Goal: Task Accomplishment & Management: Manage account settings

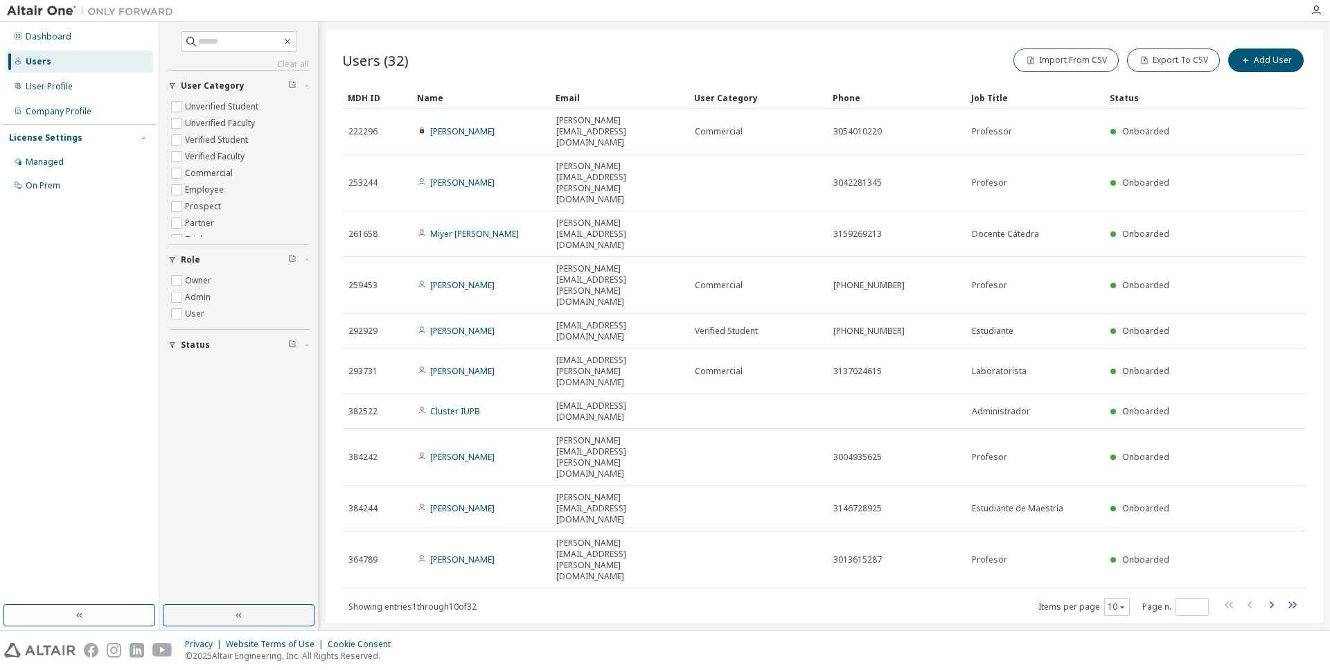
click at [1293, 596] on icon "button" at bounding box center [1292, 604] width 17 height 17
type input "*"
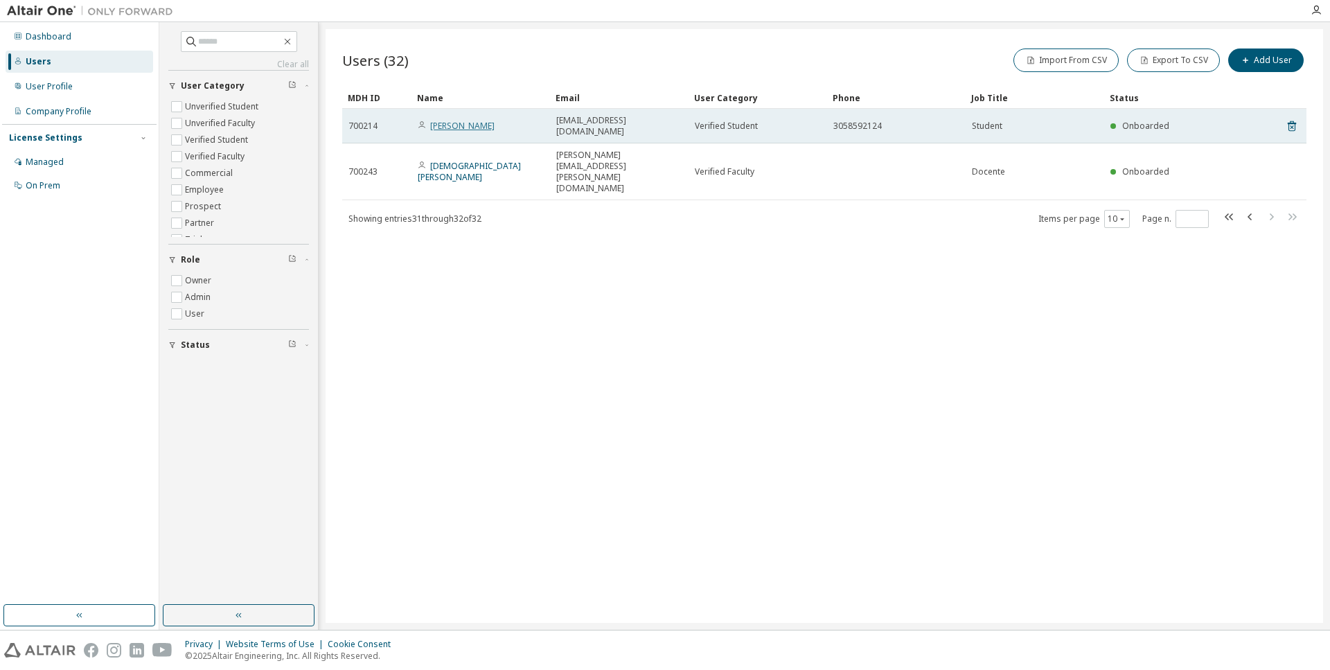
click at [468, 120] on link "[PERSON_NAME]" at bounding box center [462, 126] width 64 height 12
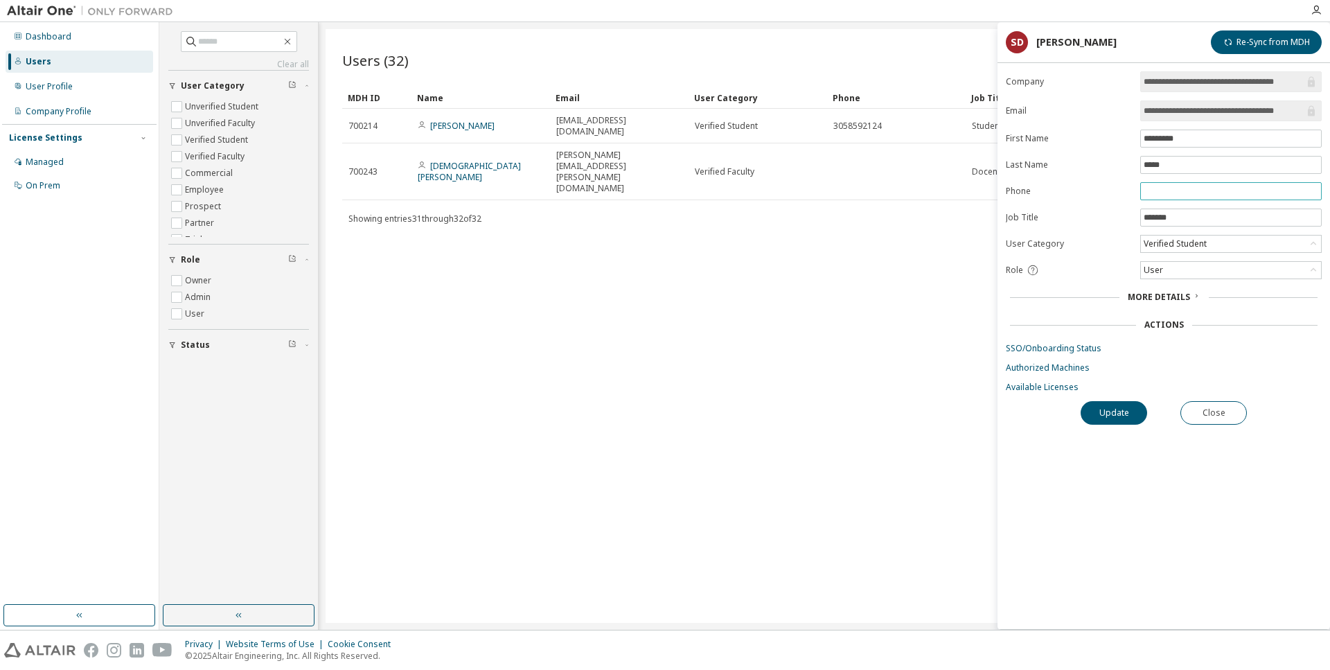
click at [1167, 193] on input "text" at bounding box center [1231, 191] width 175 height 11
click at [1211, 274] on div "User" at bounding box center [1231, 270] width 180 height 17
click at [1093, 238] on form "**********" at bounding box center [1164, 231] width 316 height 321
click at [1203, 249] on div "Verified Student" at bounding box center [1175, 243] width 67 height 15
click at [1284, 353] on link "SSO/Onboarding Status" at bounding box center [1164, 348] width 316 height 11
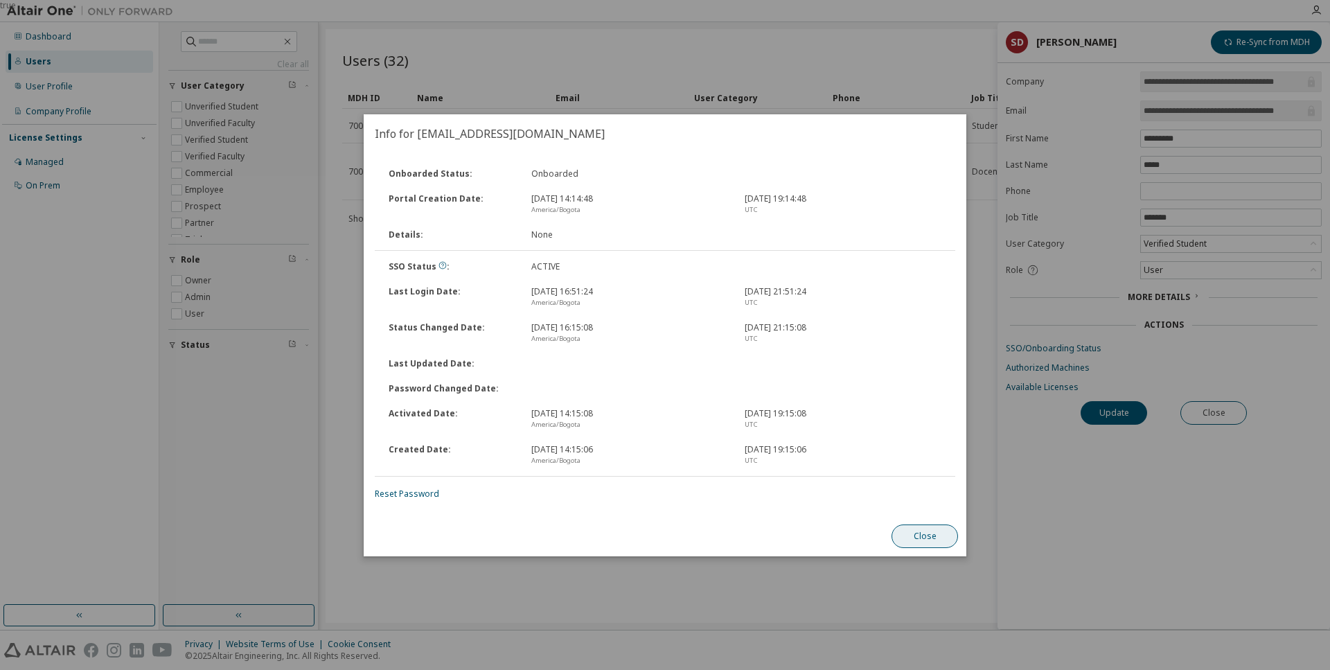
click at [940, 534] on button "Close" at bounding box center [925, 536] width 67 height 24
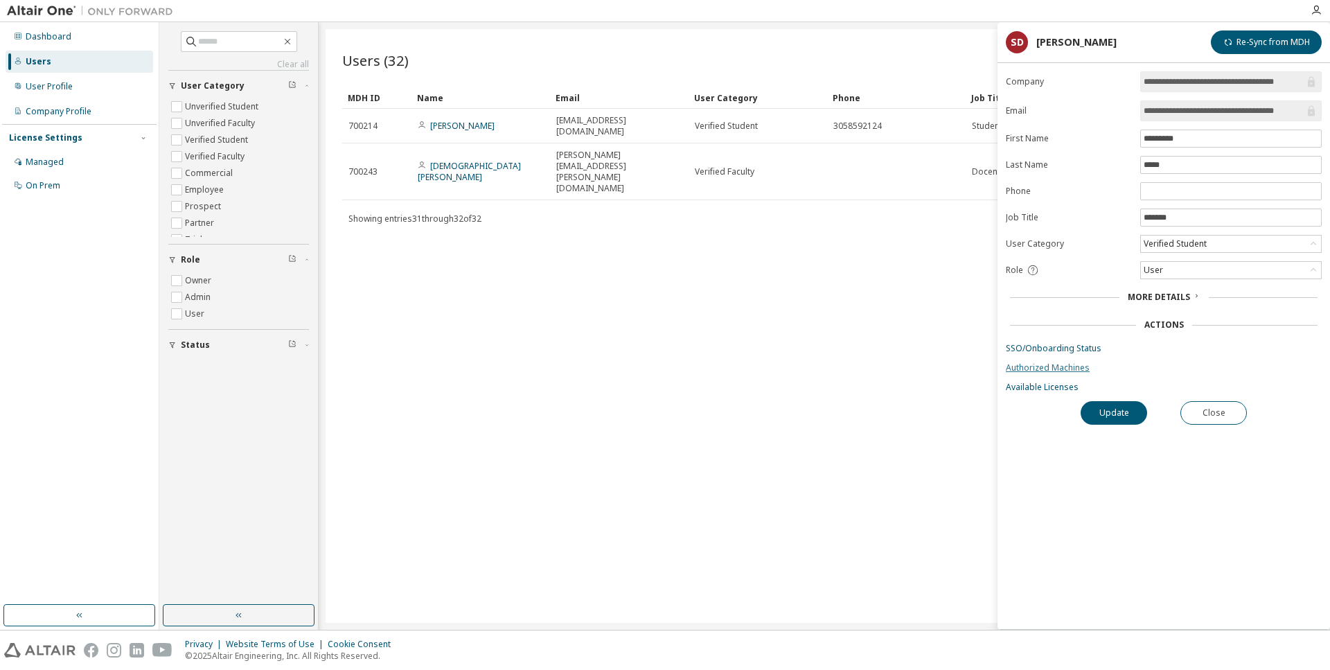
click at [1070, 373] on link "Authorized Machines" at bounding box center [1164, 367] width 316 height 11
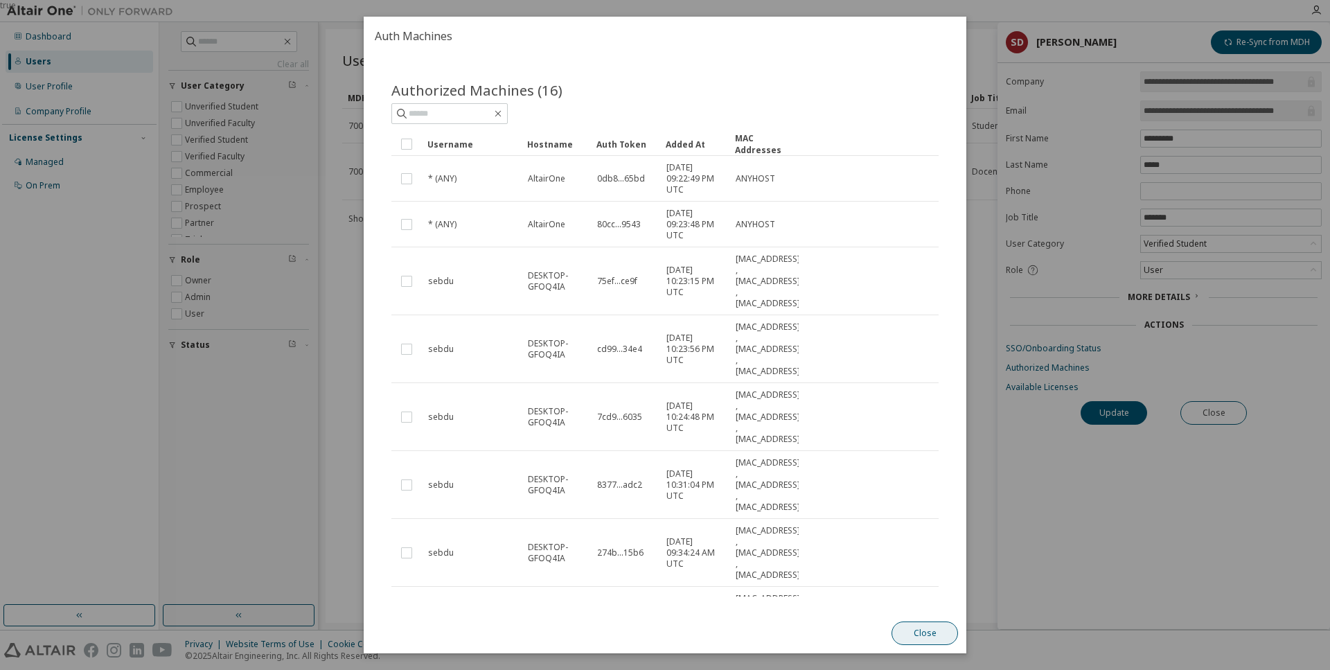
click at [922, 629] on button "Close" at bounding box center [925, 633] width 67 height 24
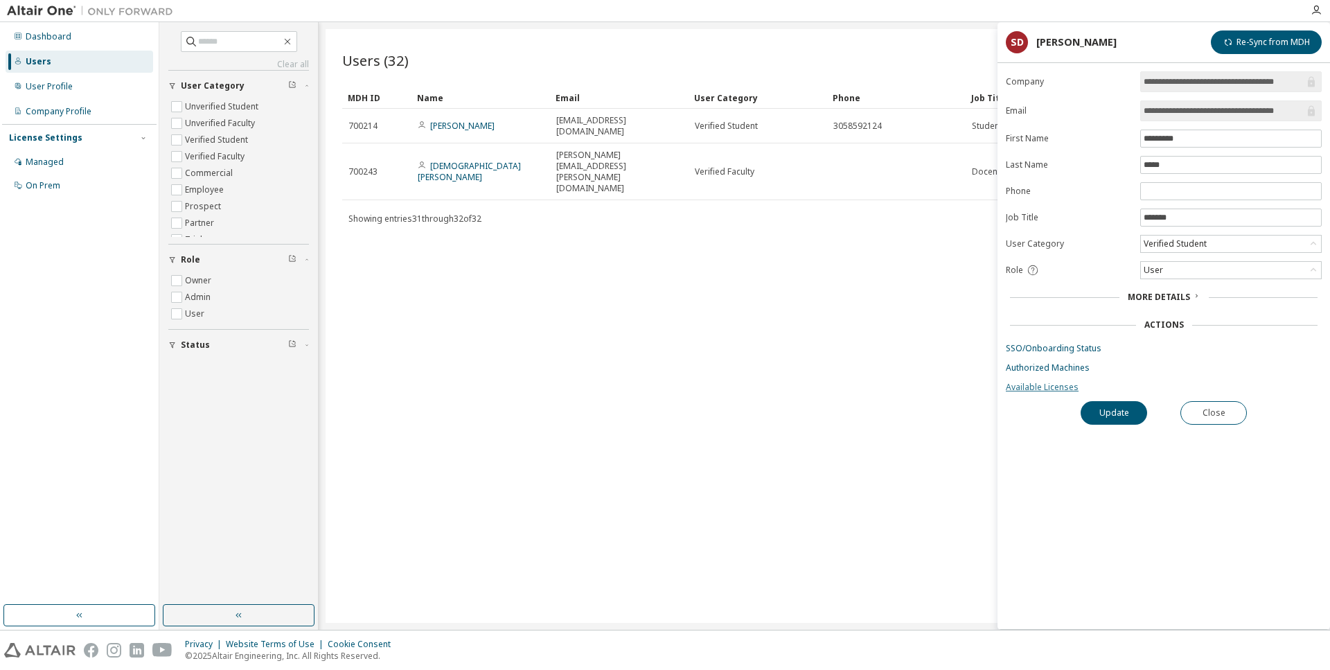
click at [1061, 391] on link "Available Licenses" at bounding box center [1164, 387] width 316 height 11
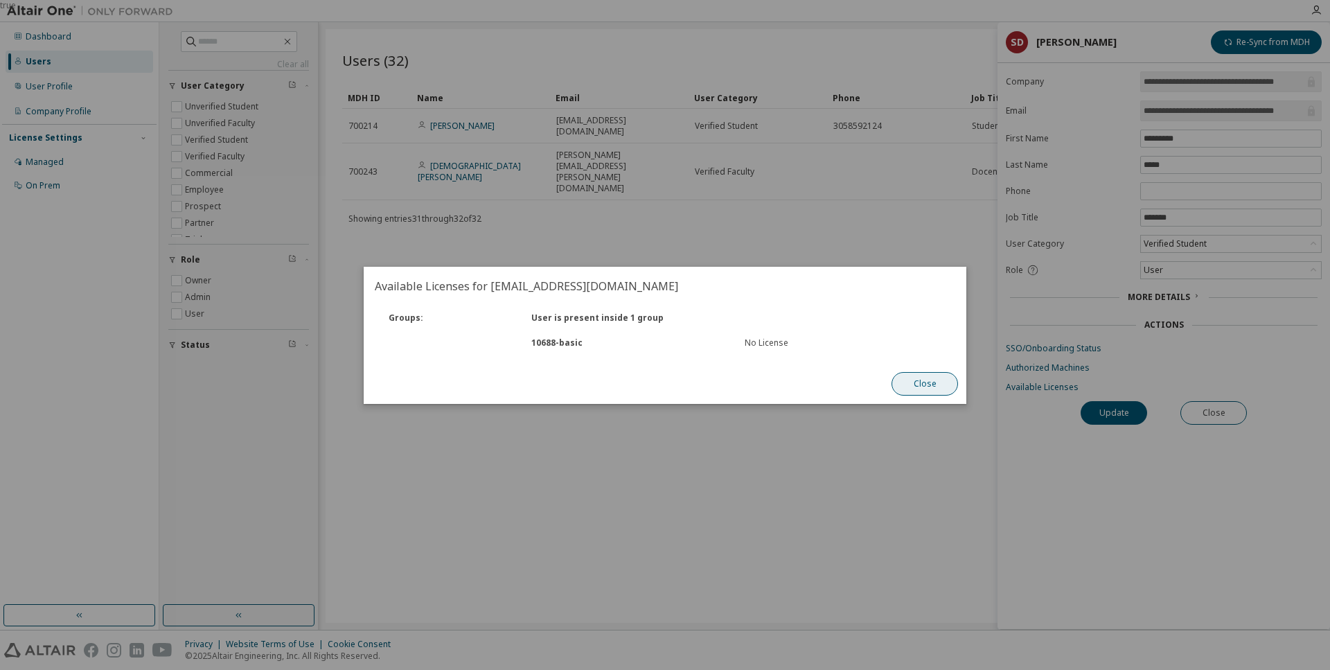
click at [916, 380] on button "Close" at bounding box center [925, 384] width 67 height 24
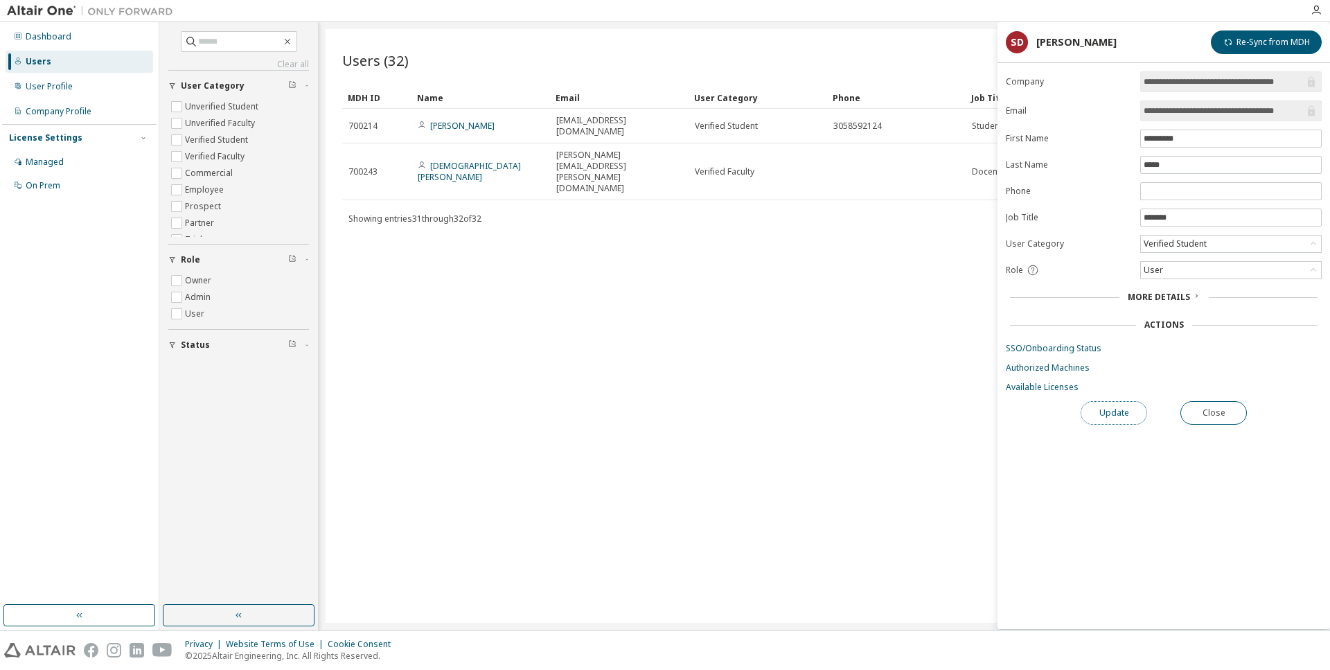
click at [1115, 418] on button "Update" at bounding box center [1114, 413] width 67 height 24
click at [817, 326] on div "Users (32) Import From CSV Export To CSV Add User Clear Load Save Save As Field…" at bounding box center [825, 326] width 998 height 594
click at [1214, 413] on button "Close" at bounding box center [1213, 413] width 67 height 24
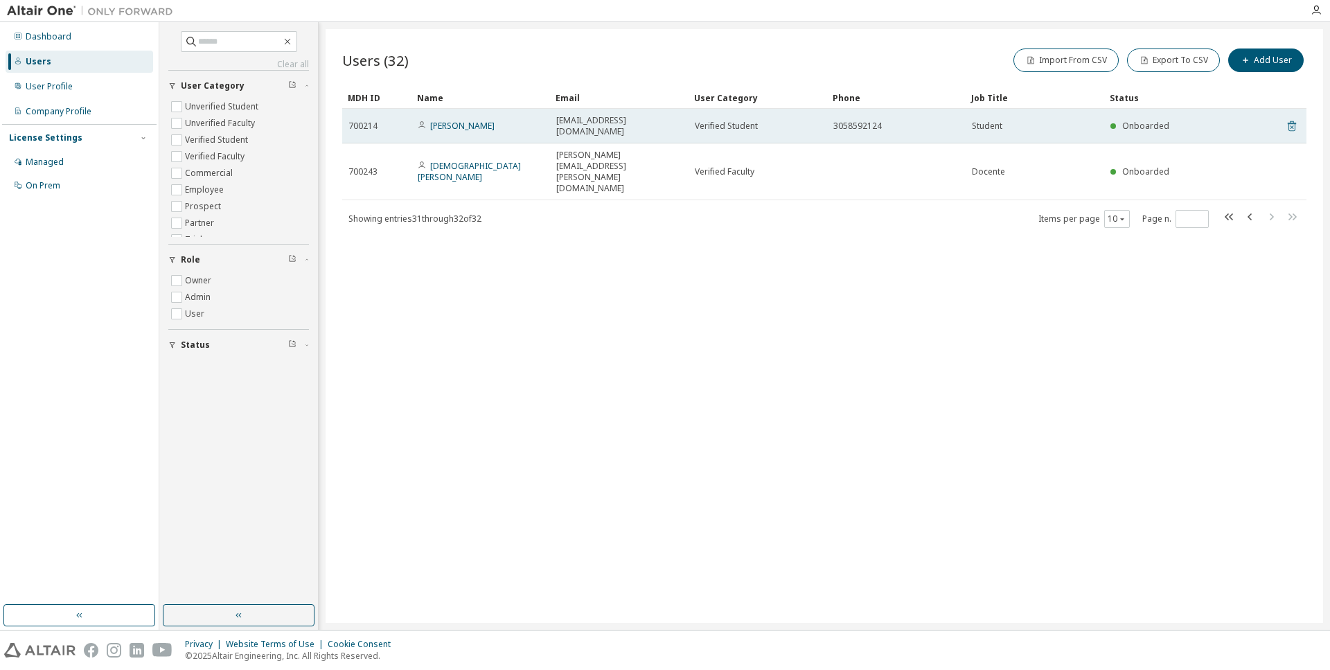
click at [1291, 119] on icon at bounding box center [1292, 126] width 12 height 17
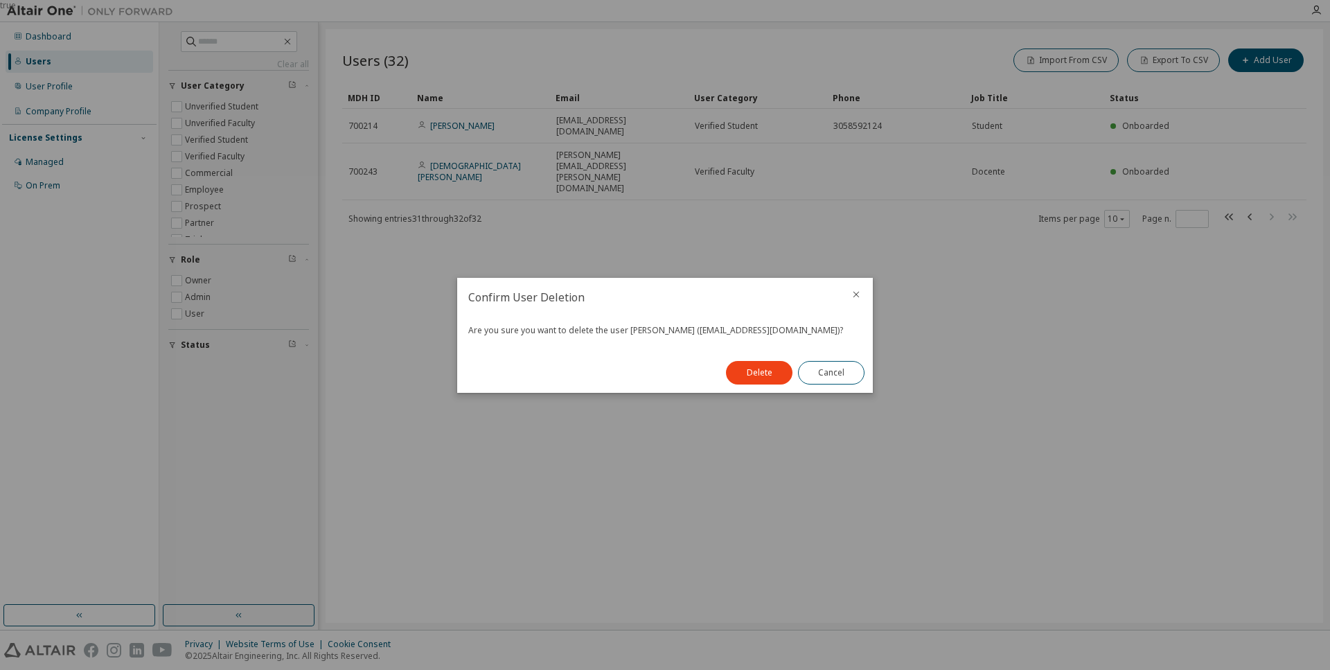
drag, startPoint x: 472, startPoint y: 335, endPoint x: 637, endPoint y: 337, distance: 164.9
click at [637, 336] on div "Are you sure you want to delete the user Sebastian Duque (sebastian.duque676@pa…" at bounding box center [664, 330] width 393 height 11
copy div "[EMAIL_ADDRESS][DOMAIN_NAME]"
click at [756, 384] on button "Delete" at bounding box center [759, 373] width 67 height 24
click at [844, 373] on button "Close" at bounding box center [831, 373] width 67 height 24
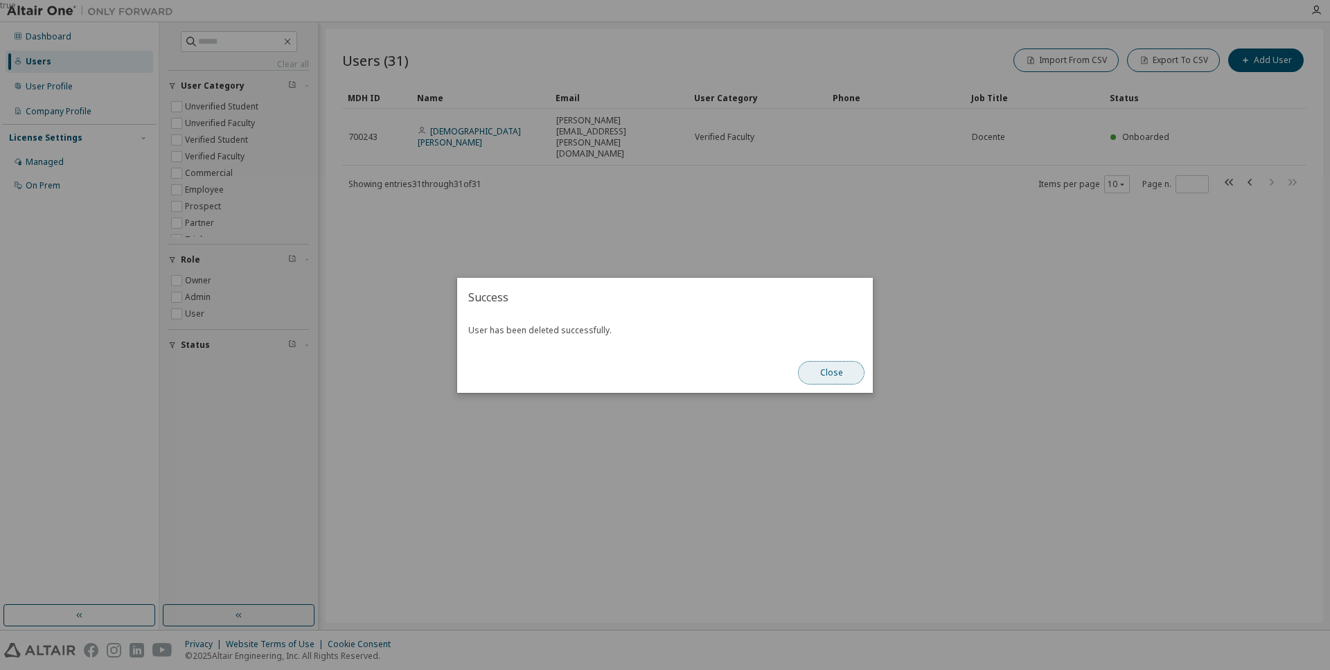
click at [831, 373] on button "Close" at bounding box center [831, 373] width 67 height 24
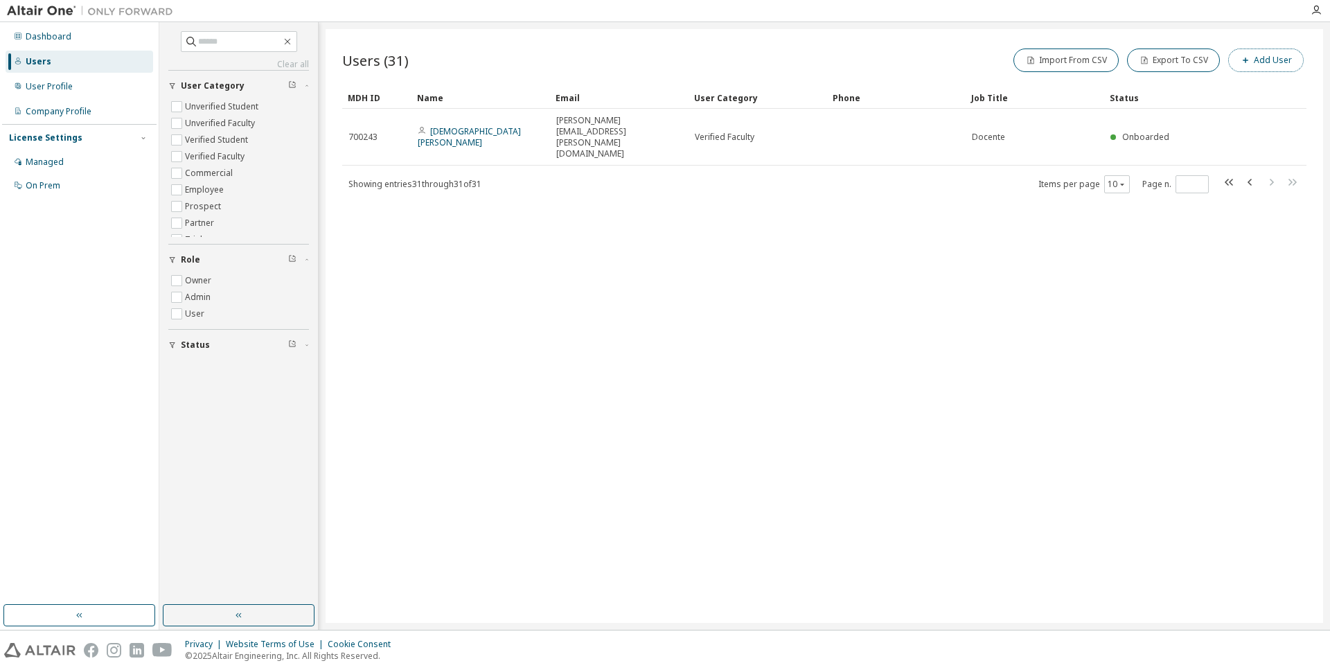
click at [1284, 61] on button "Add User" at bounding box center [1266, 60] width 76 height 24
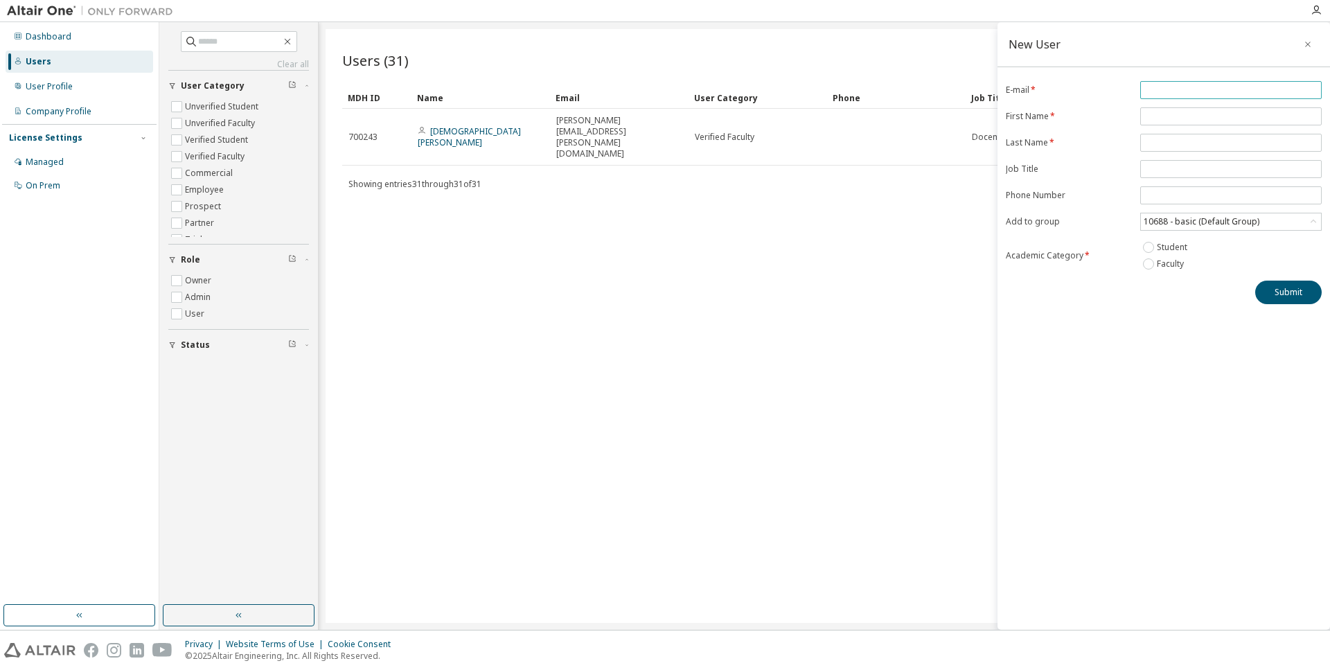
click at [1180, 91] on input "email" at bounding box center [1231, 90] width 175 height 11
paste input "**********"
type input "**********"
click at [717, 337] on div "Users (31) Import From CSV Export To CSV Add User Clear Load Save Save As Field…" at bounding box center [825, 326] width 998 height 594
click at [1171, 121] on input "text" at bounding box center [1231, 116] width 175 height 11
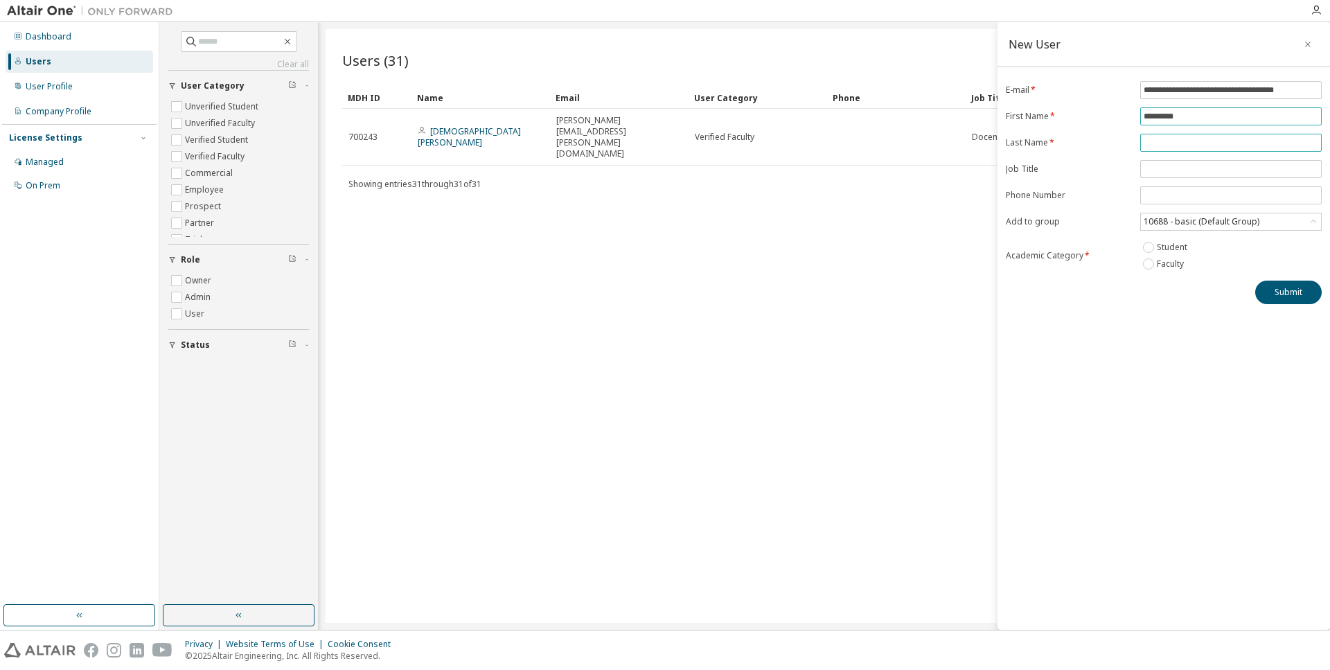
type input "*********"
click at [1169, 145] on input "text" at bounding box center [1231, 142] width 175 height 11
type input "**********"
click at [1153, 200] on input "tel" at bounding box center [1231, 195] width 175 height 11
click at [1167, 200] on input "**********" at bounding box center [1231, 195] width 175 height 11
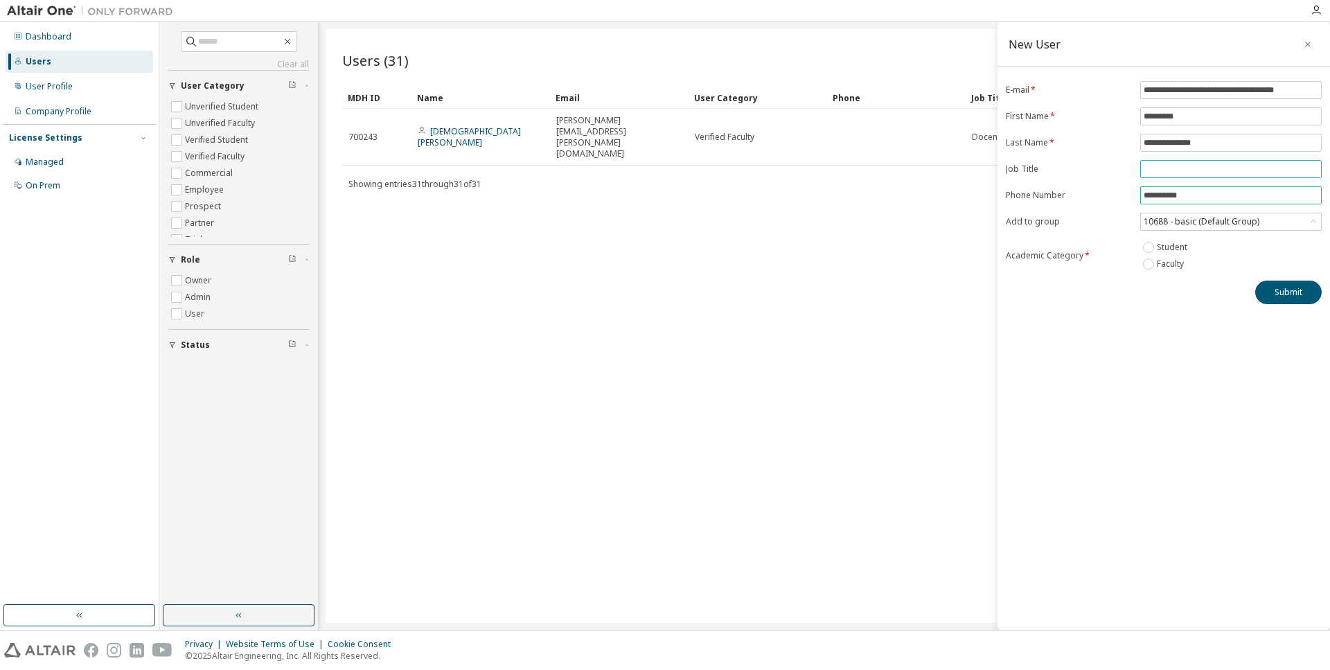
type input "**********"
click at [1260, 172] on input "text" at bounding box center [1231, 168] width 175 height 11
type input "**********"
click at [1277, 227] on div "10688 - basic (Default Group)" at bounding box center [1231, 221] width 180 height 17
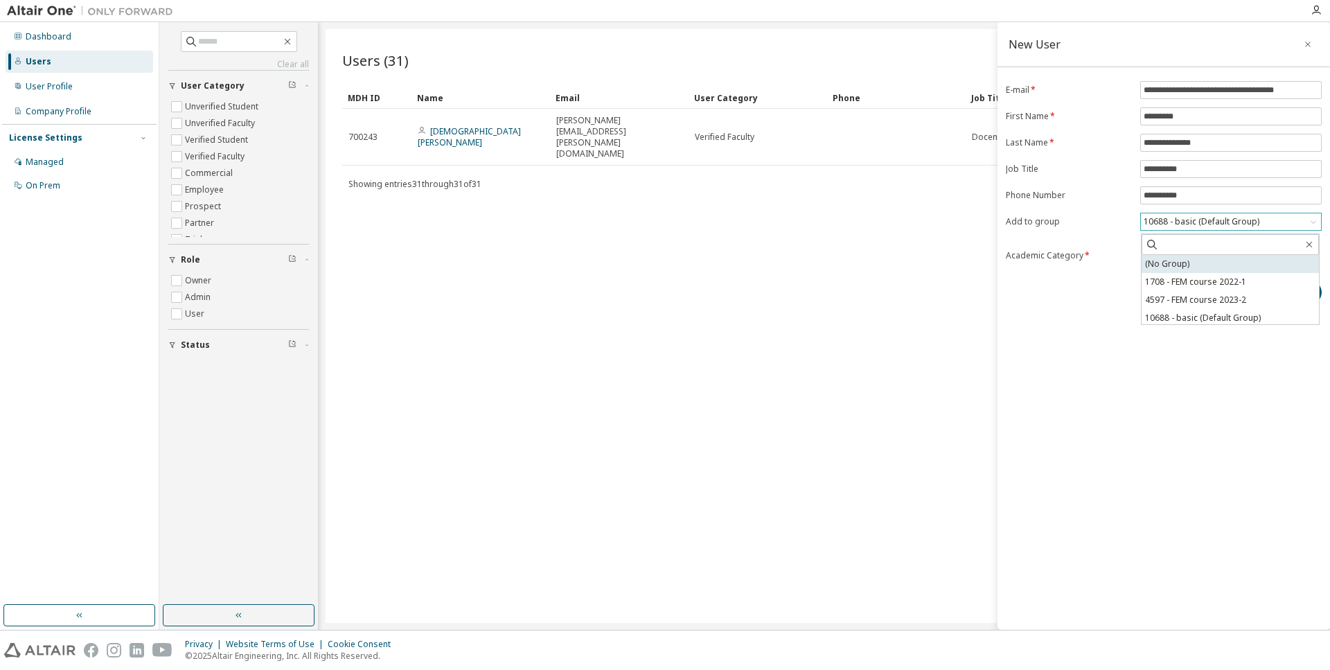
click at [1212, 267] on li "(No Group)" at bounding box center [1230, 264] width 177 height 18
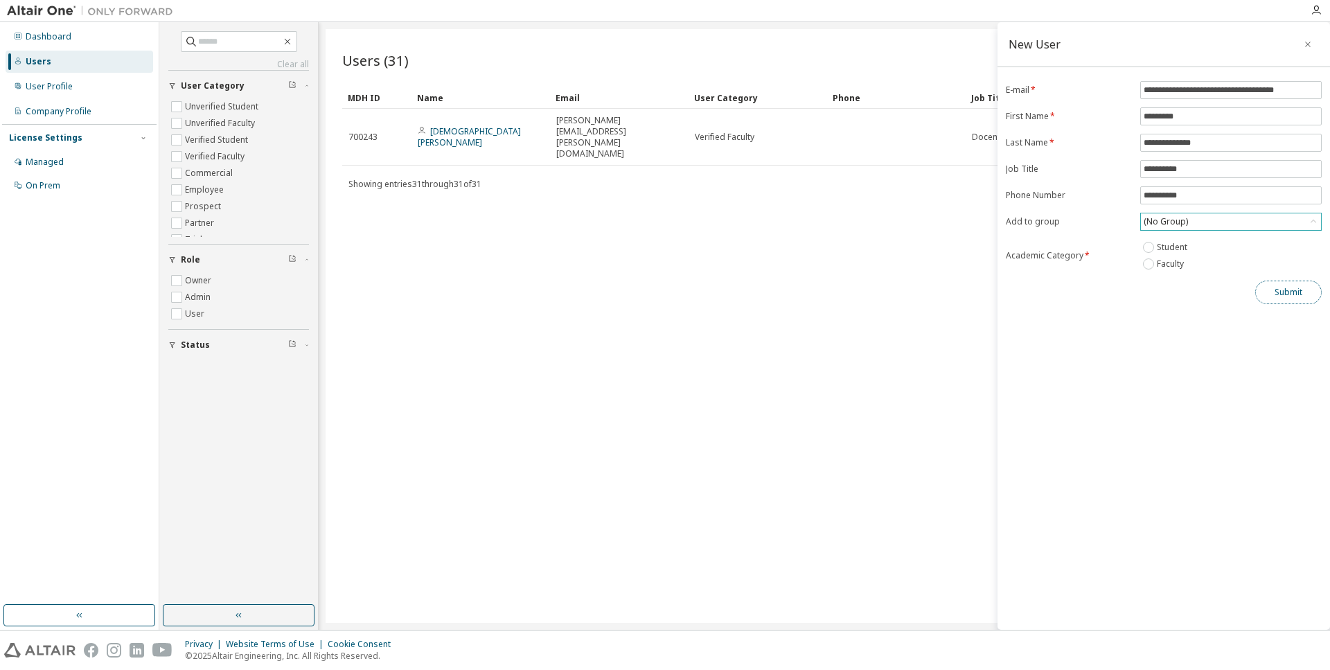
click at [1294, 296] on button "Submit" at bounding box center [1288, 293] width 67 height 24
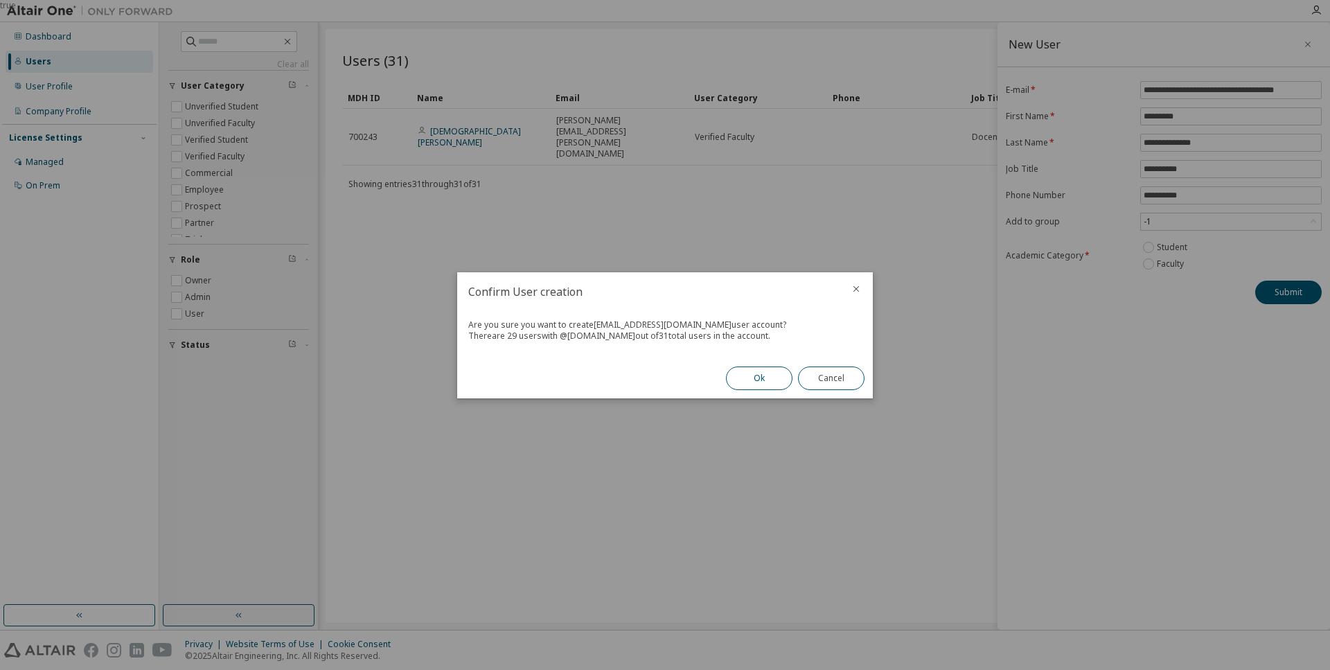
click at [758, 380] on button "Ok" at bounding box center [759, 378] width 67 height 24
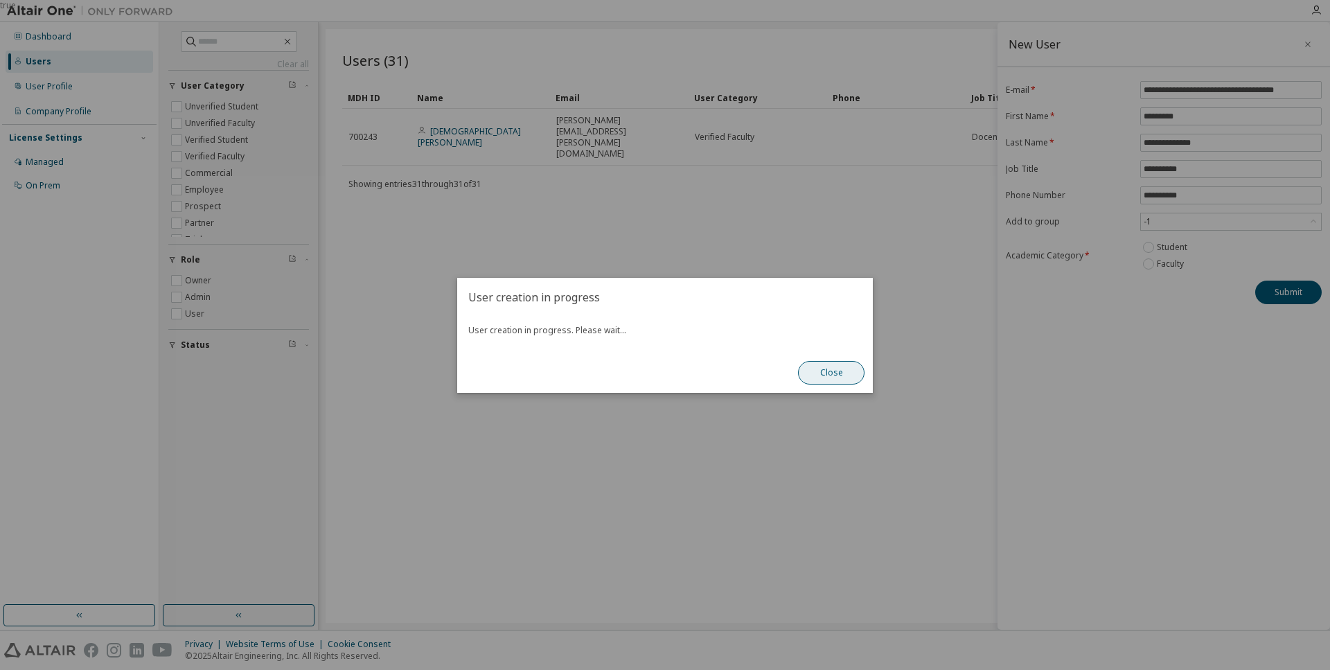
click at [840, 379] on button "Close" at bounding box center [831, 373] width 67 height 24
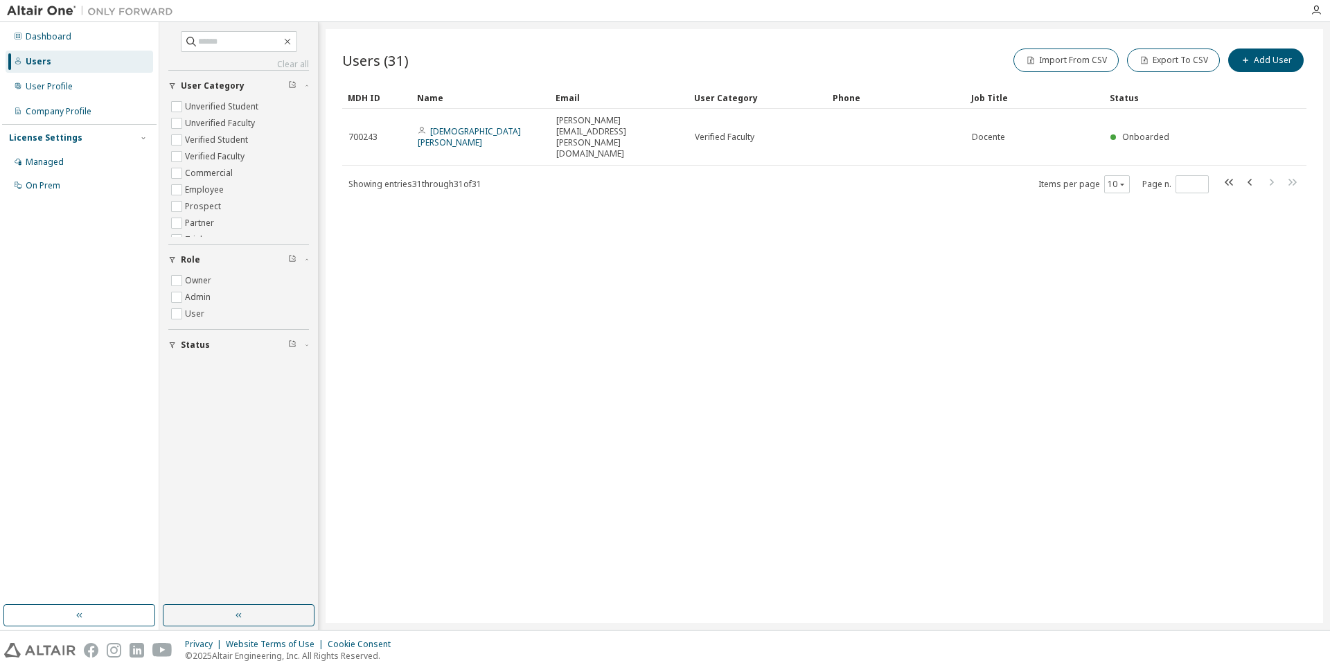
click at [1093, 289] on div "Users (31) Import From CSV Export To CSV Add User Clear Load Save Save As Field…" at bounding box center [825, 326] width 998 height 594
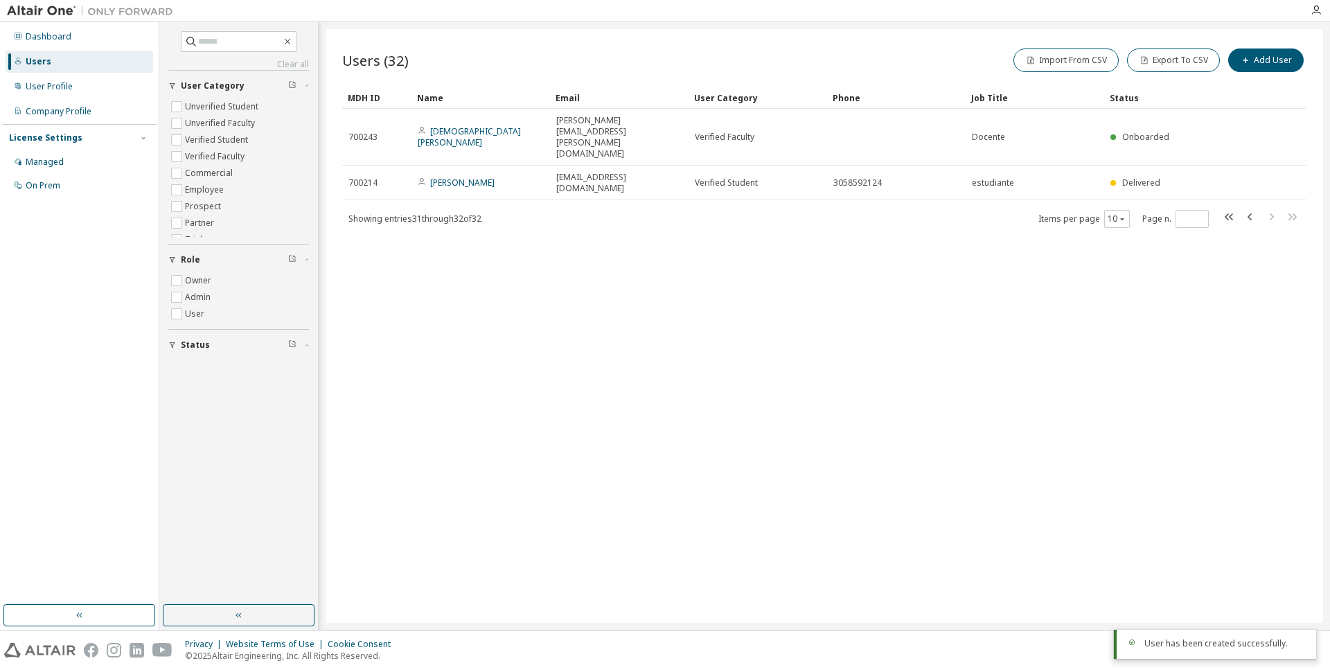
click at [1035, 381] on div "Users (32) Import From CSV Export To CSV Add User Clear Load Save Save As Field…" at bounding box center [825, 326] width 998 height 594
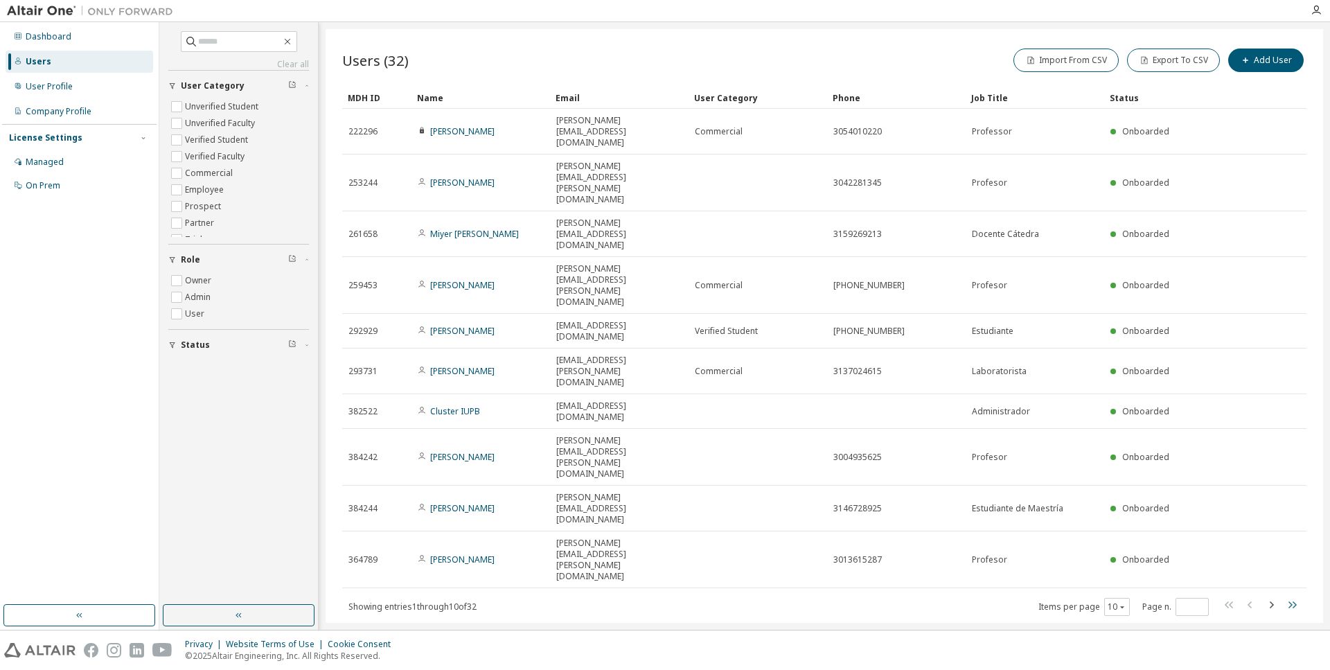
click at [1297, 596] on icon "button" at bounding box center [1292, 604] width 17 height 17
type input "*"
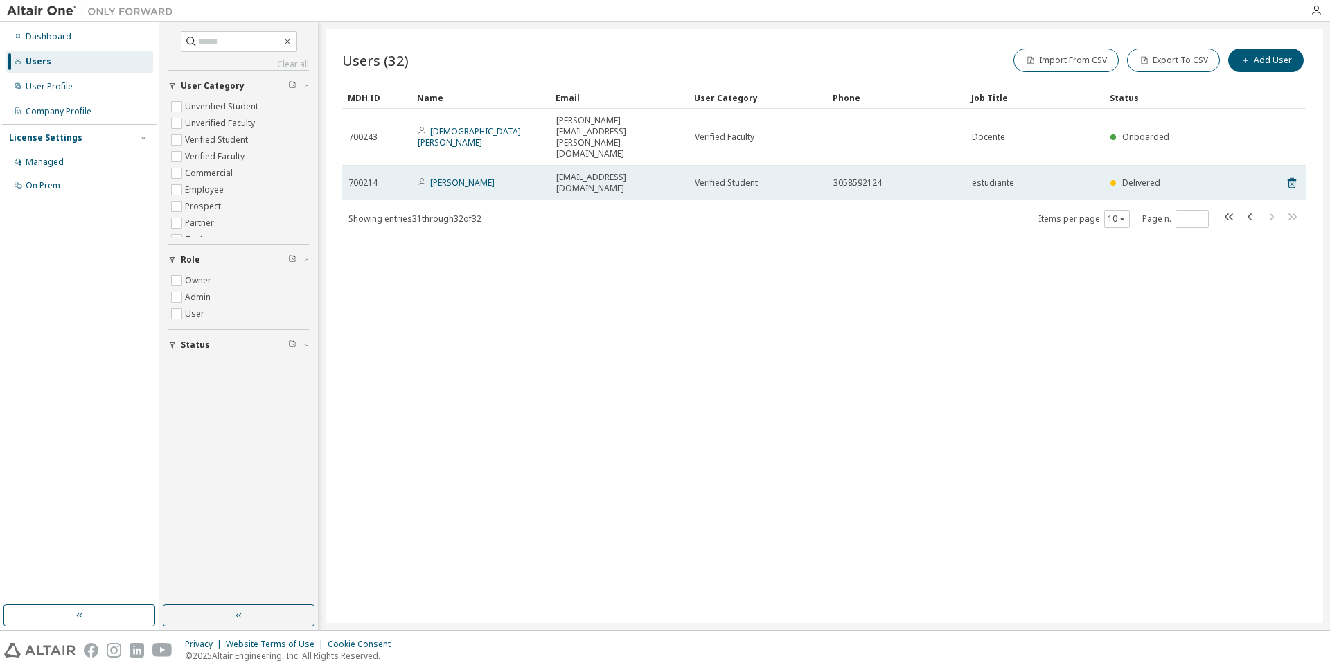
click at [691, 166] on td "Verified Student" at bounding box center [758, 183] width 139 height 35
click at [488, 177] on link "[PERSON_NAME]" at bounding box center [462, 183] width 64 height 12
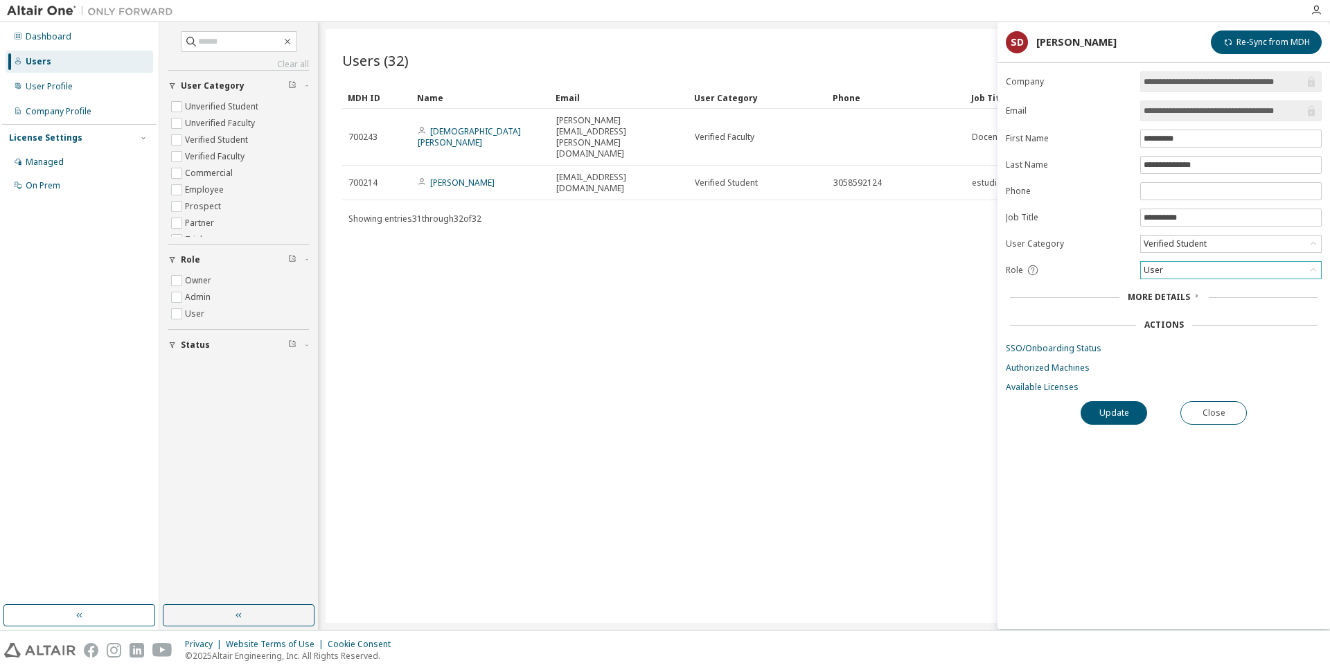
click at [1245, 277] on div "User" at bounding box center [1231, 270] width 180 height 17
click at [702, 365] on div "Users (32) Import From CSV Export To CSV Add User Clear Load Save Save As Field…" at bounding box center [825, 326] width 998 height 594
click at [1051, 389] on link "Available Licenses" at bounding box center [1164, 387] width 316 height 11
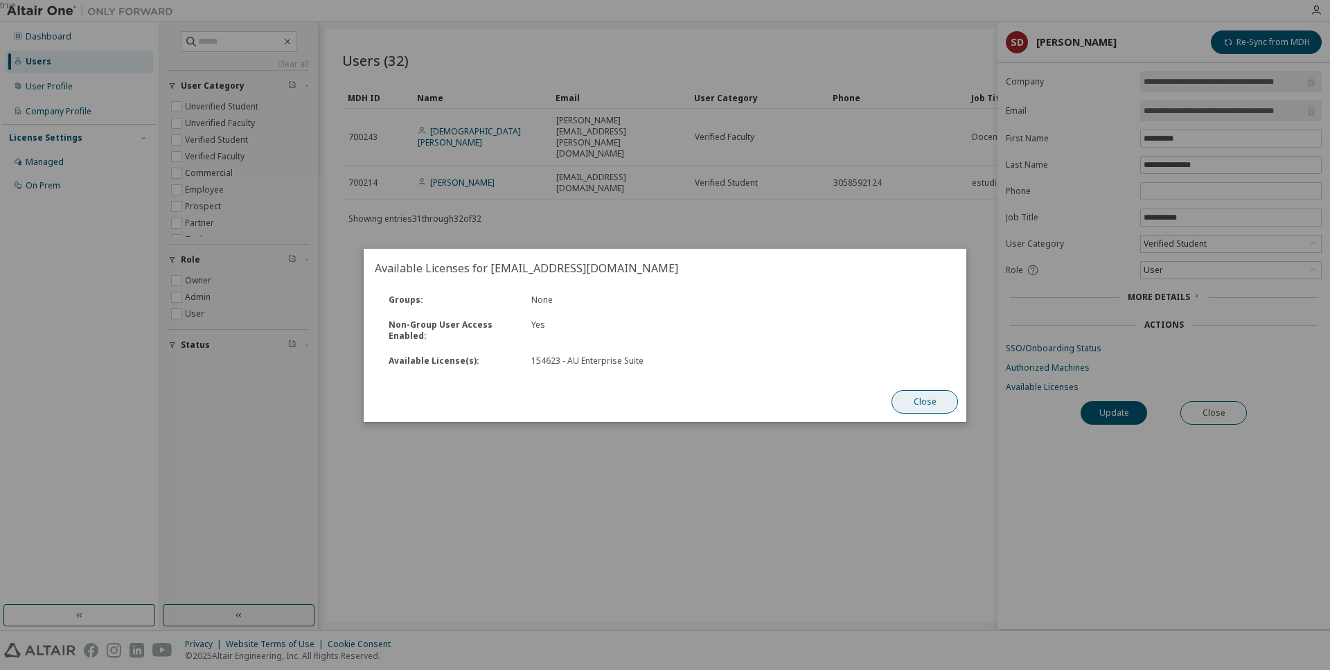
click at [921, 400] on button "Close" at bounding box center [925, 402] width 67 height 24
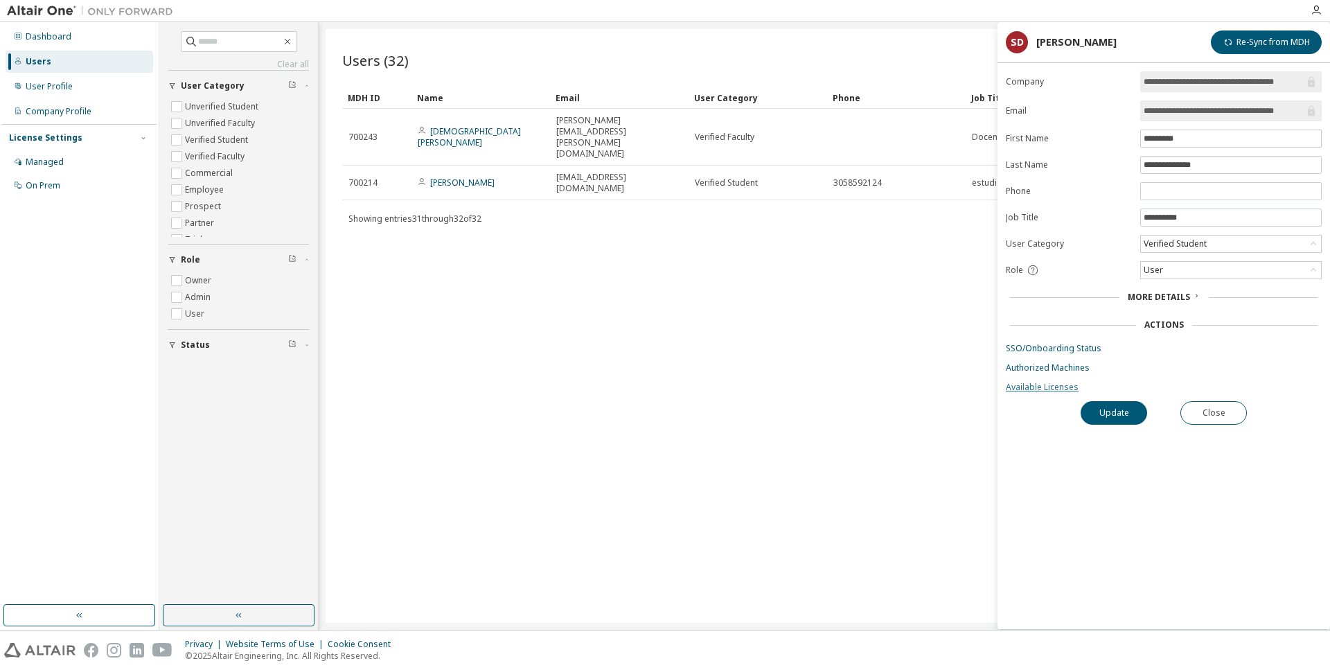
click at [1072, 393] on link "Available Licenses" at bounding box center [1164, 387] width 316 height 11
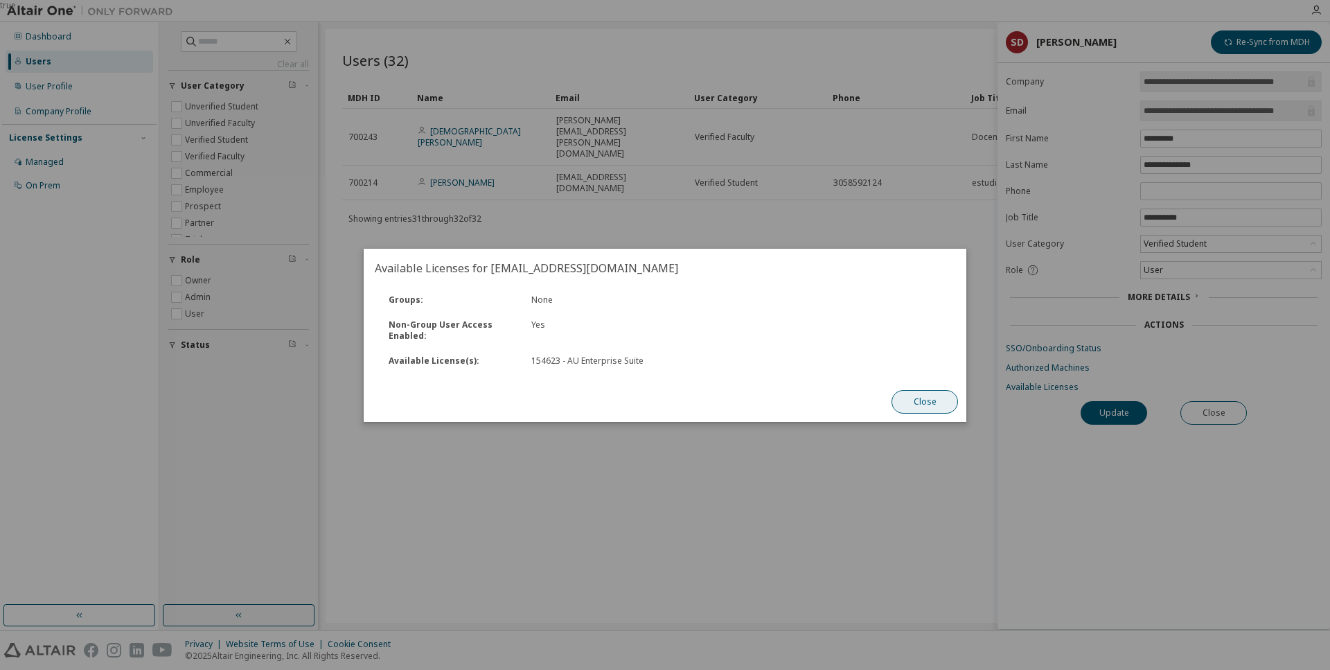
click at [933, 402] on button "Close" at bounding box center [925, 402] width 67 height 24
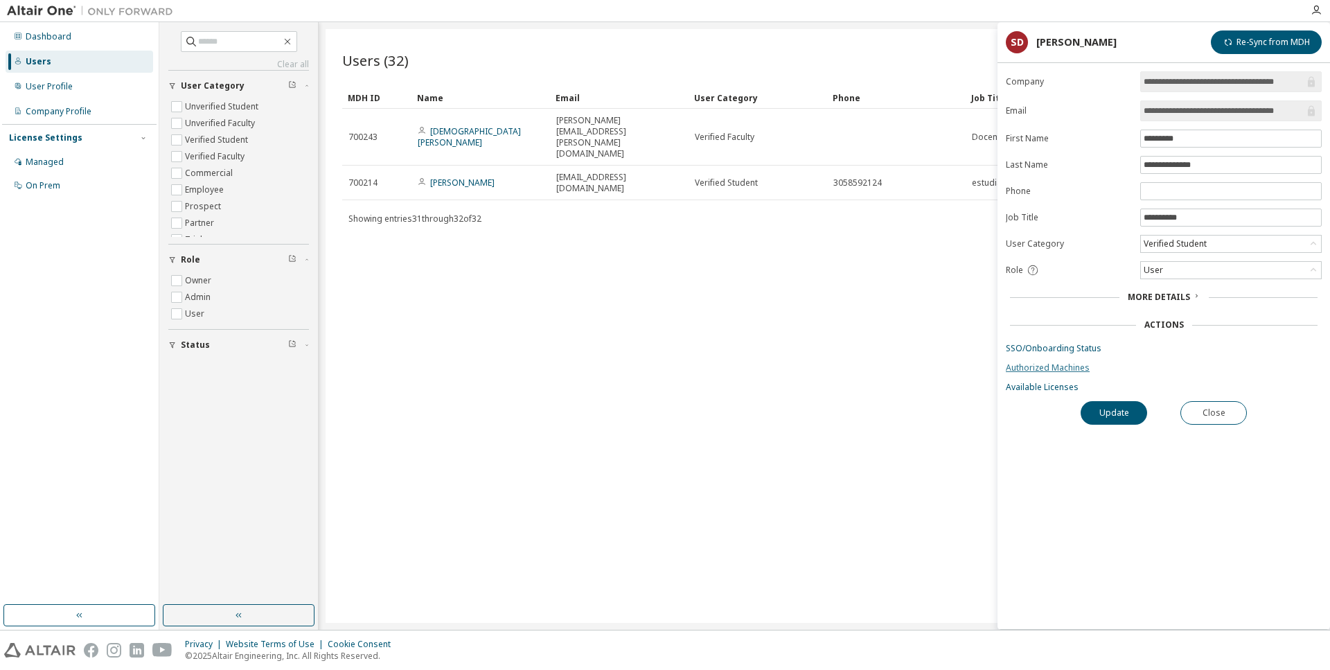
click at [1050, 370] on link "Authorized Machines" at bounding box center [1164, 367] width 316 height 11
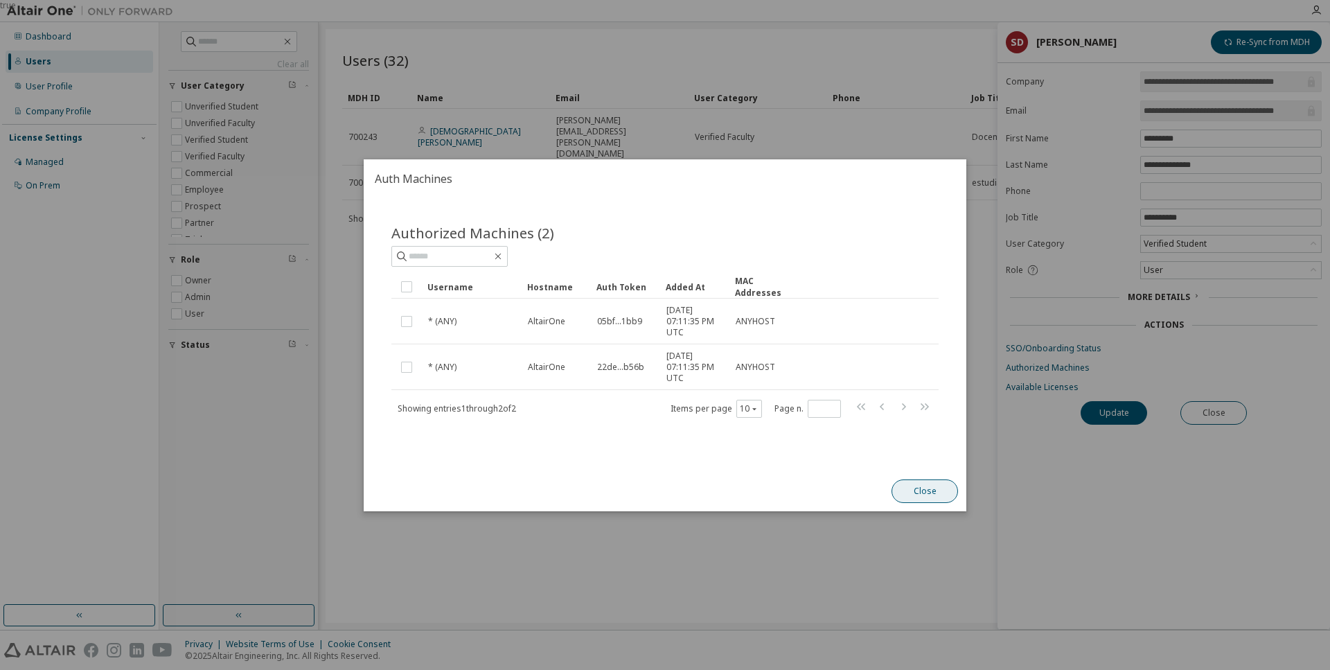
click at [916, 493] on button "Close" at bounding box center [925, 491] width 67 height 24
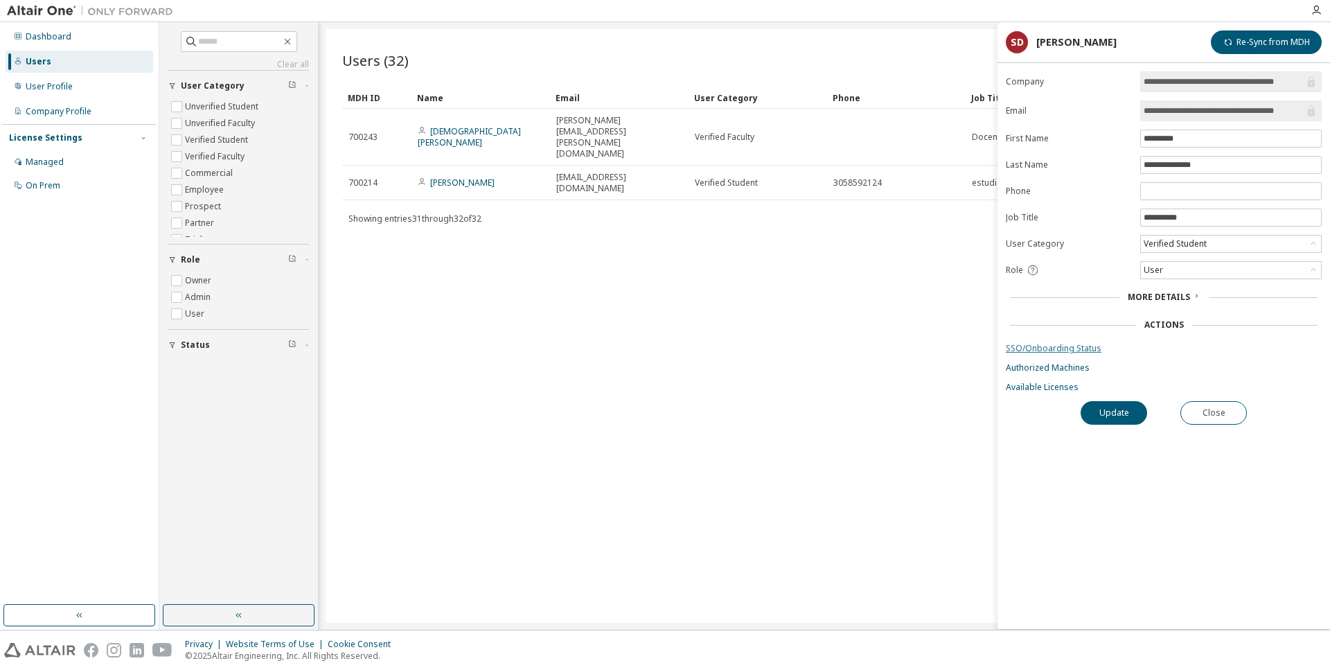
click at [1070, 351] on link "SSO/Onboarding Status" at bounding box center [1164, 348] width 316 height 11
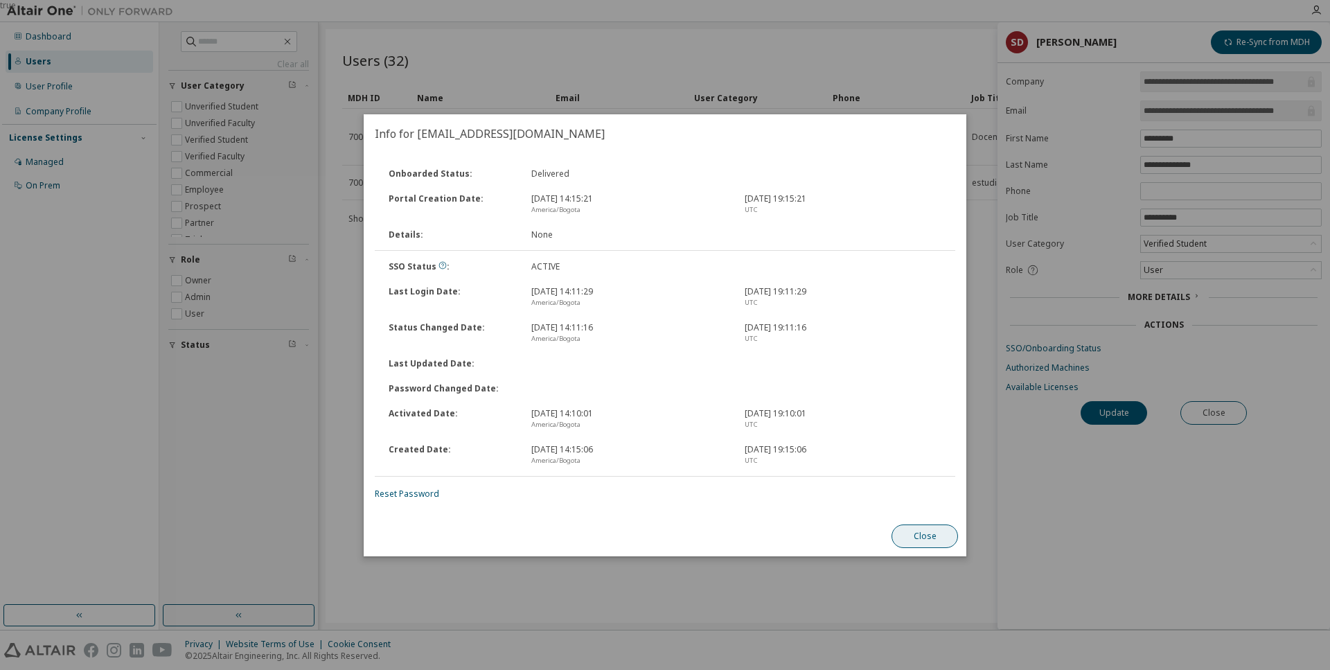
click at [950, 532] on button "Close" at bounding box center [925, 536] width 67 height 24
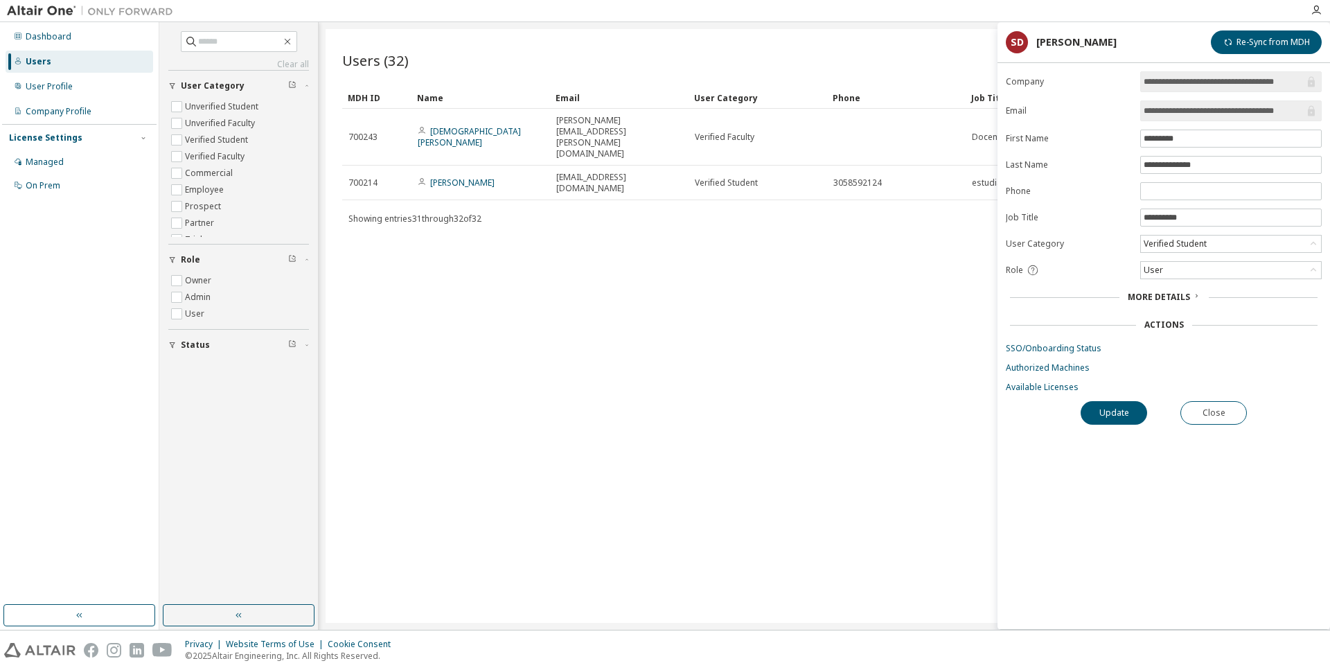
click at [795, 450] on div "Users (32) Import From CSV Export To CSV Add User Clear Load Save Save As Field…" at bounding box center [825, 326] width 998 height 594
click at [1049, 388] on link "Available Licenses" at bounding box center [1164, 387] width 316 height 11
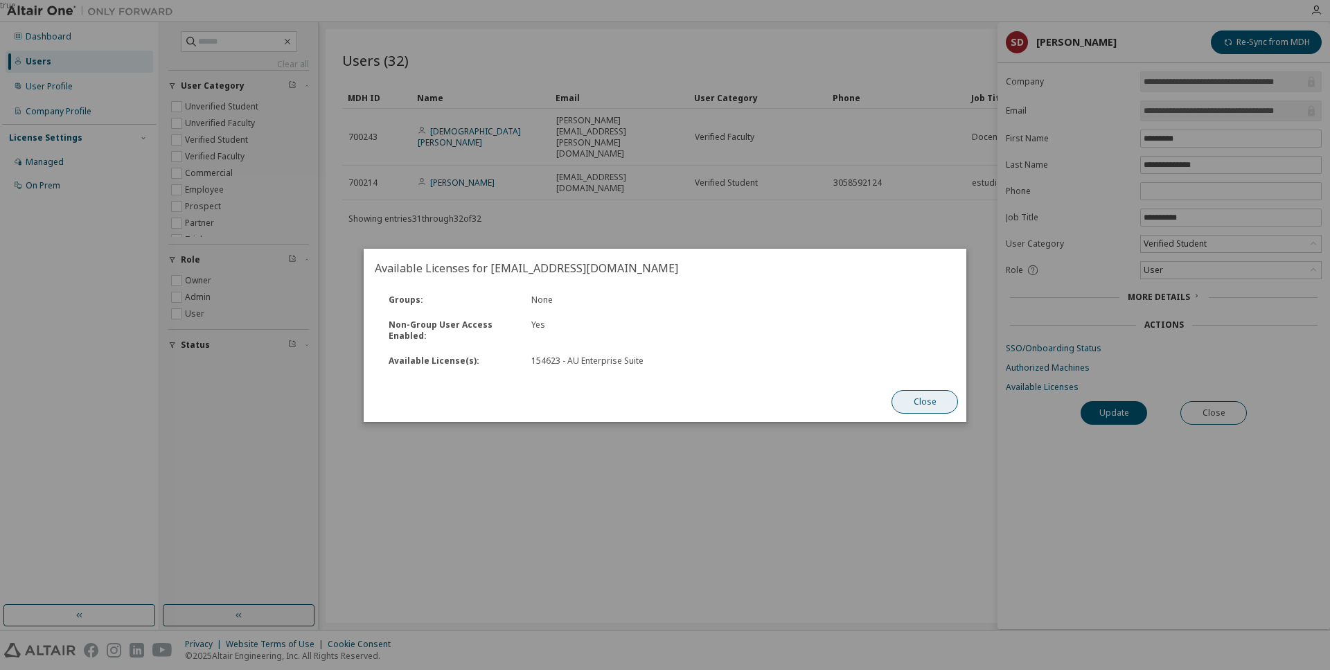
click at [921, 403] on button "Close" at bounding box center [925, 402] width 67 height 24
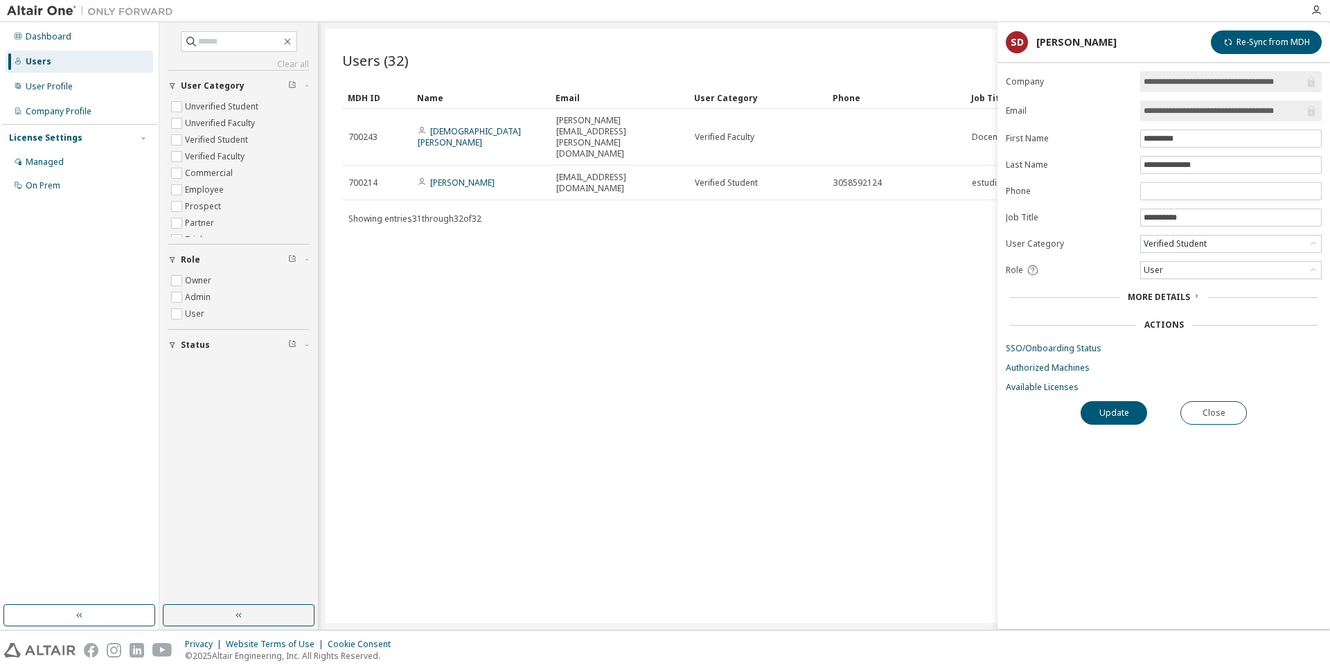
click at [838, 318] on div "Users (32) Import From CSV Export To CSV Add User Clear Load Save Save As Field…" at bounding box center [825, 326] width 998 height 594
